Goal: Task Accomplishment & Management: Use online tool/utility

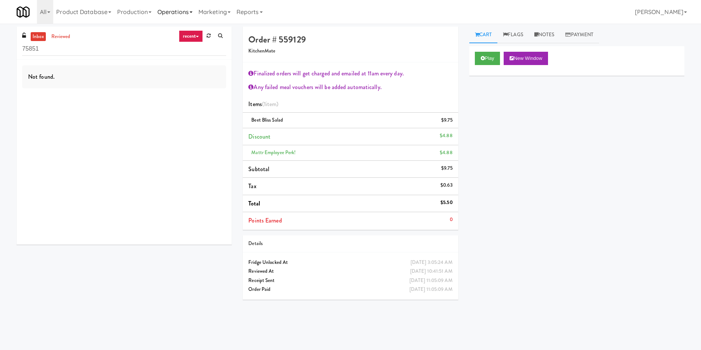
click at [179, 7] on link "Operations" at bounding box center [174, 12] width 41 height 24
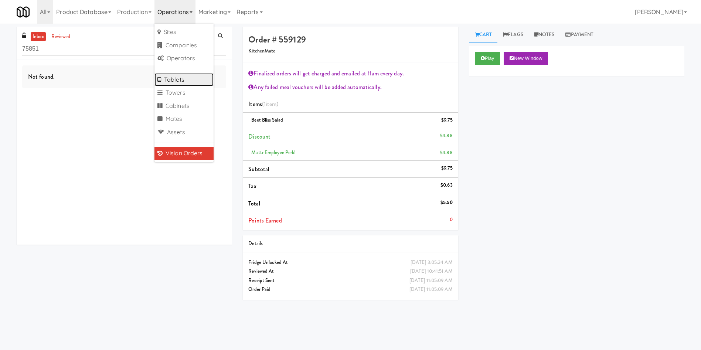
click at [183, 75] on link "Tablets" at bounding box center [183, 79] width 59 height 13
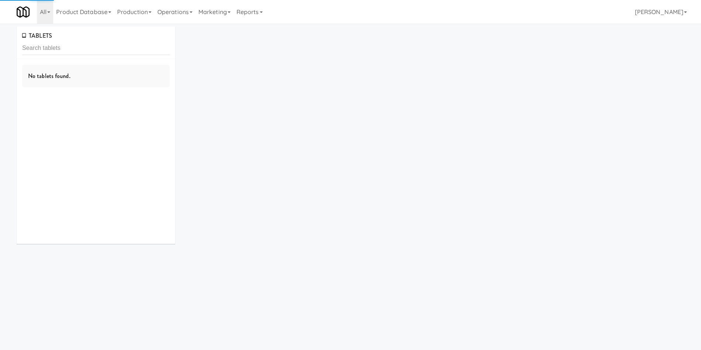
click at [124, 46] on input "text" at bounding box center [95, 48] width 147 height 14
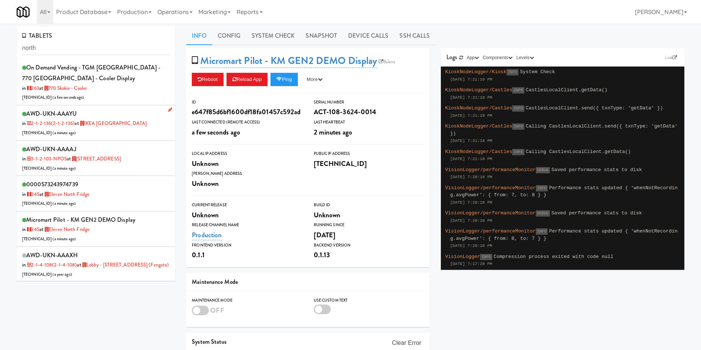
type input "north"
click at [116, 138] on li "AWD-UKN-AAAYU in 2-1-2-136 (2-1-2-136) at [GEOGRAPHIC_DATA] [TECHNICAL_ID] ( a …" at bounding box center [96, 122] width 159 height 35
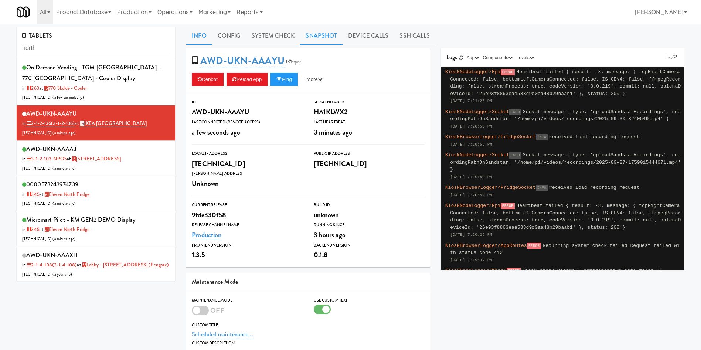
click at [318, 33] on link "Snapshot" at bounding box center [321, 36] width 43 height 18
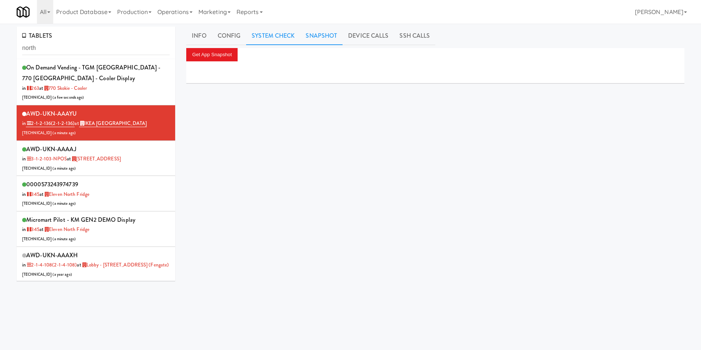
click at [288, 33] on link "System Check" at bounding box center [273, 36] width 54 height 18
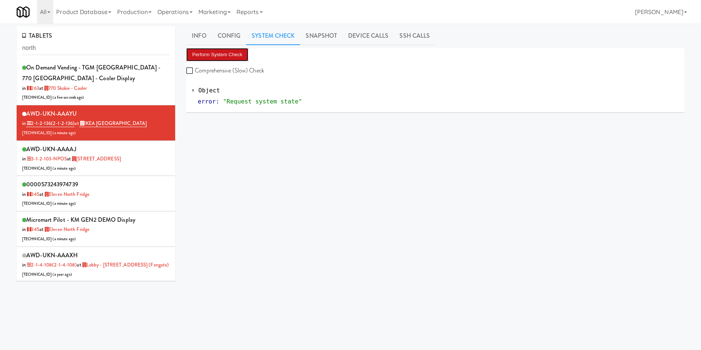
click at [235, 51] on button "Perform System Check" at bounding box center [217, 54] width 62 height 13
click at [222, 51] on button "Perform System Check" at bounding box center [217, 54] width 62 height 13
click at [364, 101] on div "error : "Request system state"" at bounding box center [438, 101] width 481 height 11
click at [223, 55] on button "Perform System Check" at bounding box center [217, 54] width 62 height 13
click at [206, 34] on link "Info" at bounding box center [199, 36] width 26 height 18
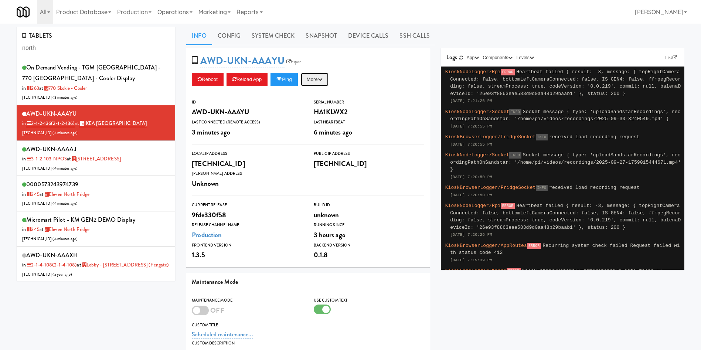
click at [310, 79] on button "More" at bounding box center [315, 79] width 28 height 13
click at [309, 108] on link "Restart Server" at bounding box center [297, 107] width 67 height 13
click at [273, 41] on link "System Check" at bounding box center [273, 36] width 54 height 18
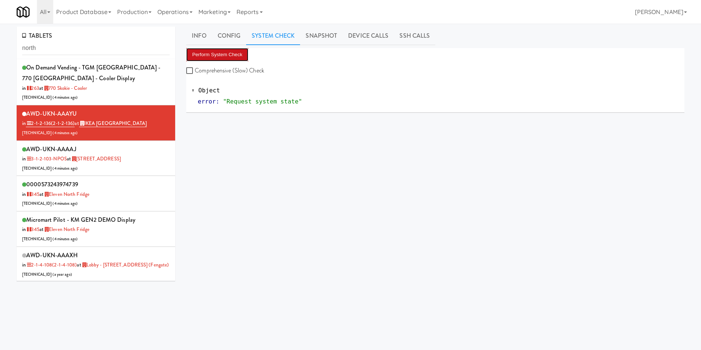
click at [236, 54] on button "Perform System Check" at bounding box center [217, 54] width 62 height 13
